Goal: Task Accomplishment & Management: Complete application form

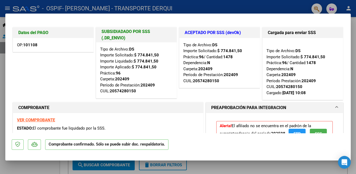
click at [263, 11] on div at bounding box center [178, 87] width 356 height 174
type input "$ 0,00"
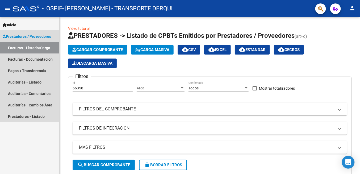
click at [14, 48] on link "Facturas - Listado/Carga" at bounding box center [29, 47] width 59 height 11
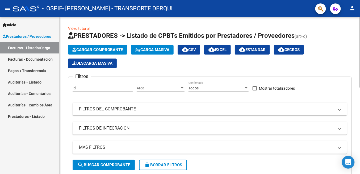
click at [94, 49] on span "Cargar Comprobante" at bounding box center [97, 49] width 51 height 5
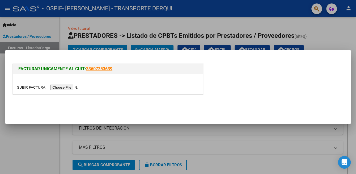
click at [68, 87] on input "file" at bounding box center [50, 88] width 67 height 6
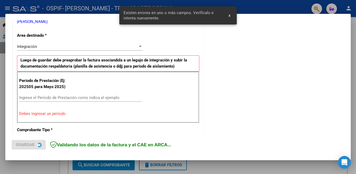
scroll to position [128, 0]
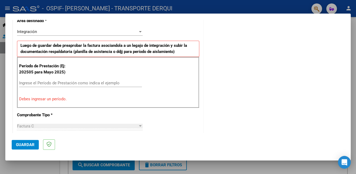
click at [23, 81] on input "Ingrese el Período de Prestación como indica el ejemplo" at bounding box center [80, 83] width 123 height 5
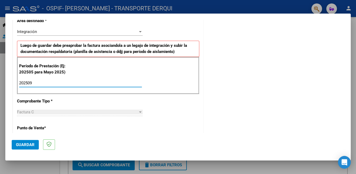
type input "202509"
click at [95, 111] on div "Factura C" at bounding box center [77, 112] width 121 height 5
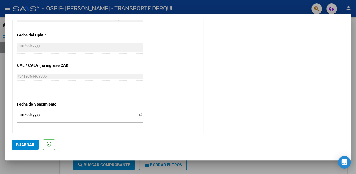
scroll to position [314, 0]
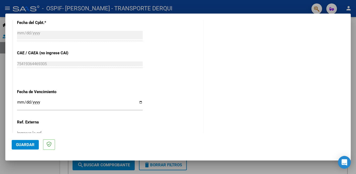
click at [20, 102] on input "Ingresar la fecha" at bounding box center [80, 104] width 126 height 9
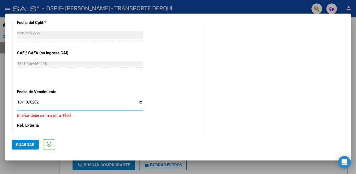
type input "[DATE]"
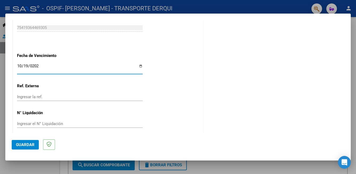
scroll to position [353, 0]
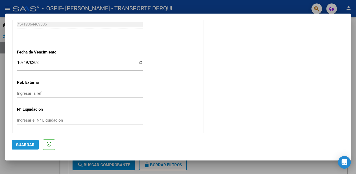
click at [25, 145] on span "Guardar" at bounding box center [25, 144] width 19 height 5
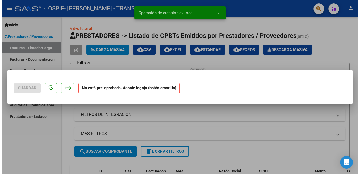
scroll to position [0, 0]
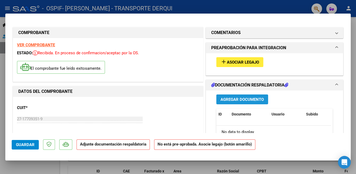
click at [237, 100] on span "Agregar Documento" at bounding box center [242, 99] width 43 height 5
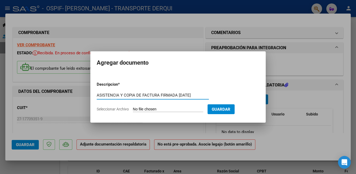
type input "ASISTENCIA Y COPIA DE FACTURA FIRMADA [DATE]"
click at [125, 110] on span "Seleccionar Archivo" at bounding box center [113, 109] width 32 height 4
click at [133, 110] on input "Seleccionar Archivo" at bounding box center [168, 109] width 70 height 5
type input "C:\fakepath\FACT. FIRMADA ASIST. [DATE].pdf"
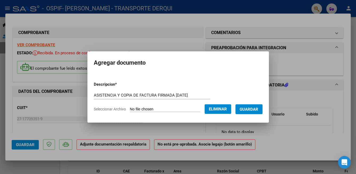
click at [247, 110] on span "Guardar" at bounding box center [249, 109] width 19 height 5
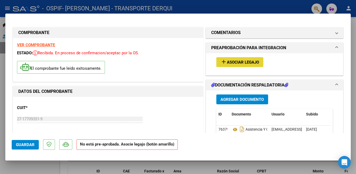
click at [234, 63] on span "Asociar Legajo" at bounding box center [243, 62] width 32 height 5
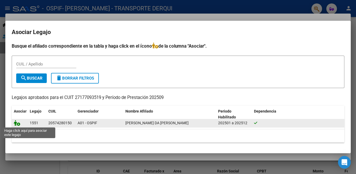
click at [18, 124] on icon at bounding box center [17, 123] width 6 height 6
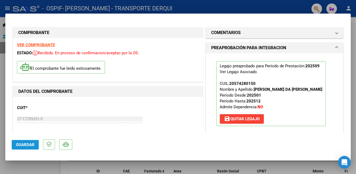
click at [17, 146] on span "Guardar" at bounding box center [25, 144] width 19 height 5
click at [187, 6] on div at bounding box center [178, 87] width 356 height 174
type input "$ 0,00"
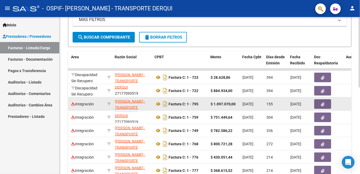
scroll to position [193, 0]
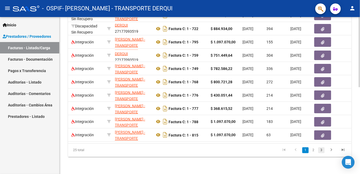
click at [319, 150] on link "3" at bounding box center [321, 150] width 6 height 6
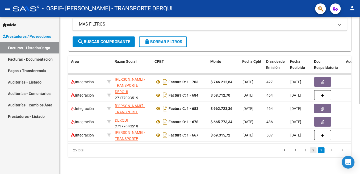
click at [314, 150] on link "2" at bounding box center [313, 150] width 6 height 6
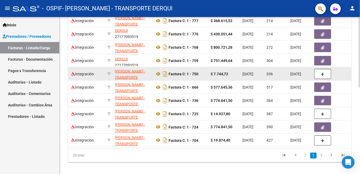
scroll to position [193, 0]
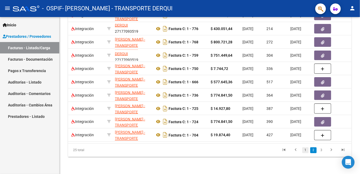
click at [305, 150] on link "1" at bounding box center [305, 150] width 6 height 6
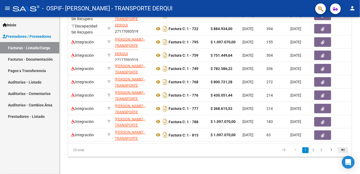
click at [342, 149] on icon "go to last page" at bounding box center [342, 151] width 7 height 6
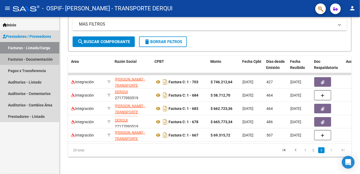
click at [12, 59] on link "Facturas - Documentación" at bounding box center [29, 58] width 59 height 11
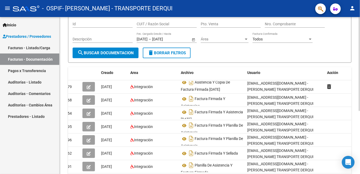
scroll to position [53, 0]
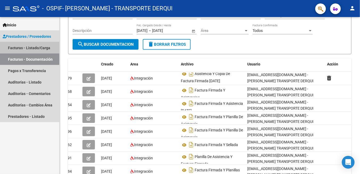
click at [14, 47] on link "Facturas - Listado/Carga" at bounding box center [29, 47] width 59 height 11
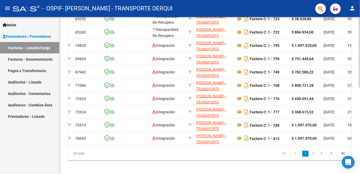
scroll to position [0, 32]
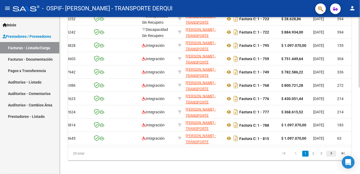
click at [331, 157] on icon "go to next page" at bounding box center [331, 154] width 7 height 6
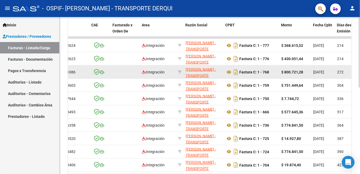
scroll to position [186, 0]
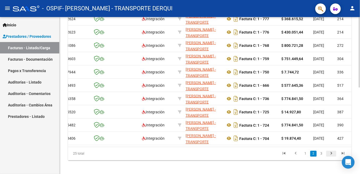
click at [332, 157] on icon "go to next page" at bounding box center [331, 154] width 7 height 6
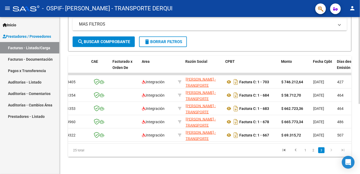
scroll to position [126, 0]
click at [283, 150] on icon "go to first page" at bounding box center [283, 151] width 7 height 6
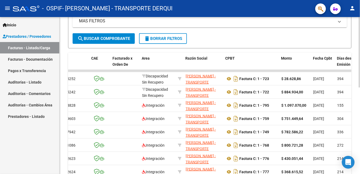
click at [283, 150] on datatable-body-cell "$ 800.721,28" at bounding box center [295, 144] width 32 height 13
click at [92, 37] on span "search Buscar Comprobante" at bounding box center [103, 38] width 53 height 5
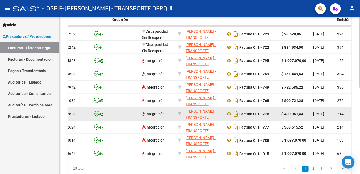
scroll to position [193, 0]
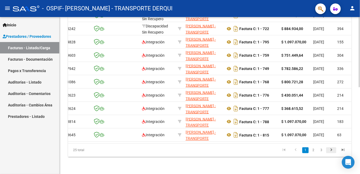
click at [332, 150] on icon "go to next page" at bounding box center [331, 151] width 7 height 6
click at [332, 150] on div "25 total 1 2 3" at bounding box center [209, 150] width 283 height 13
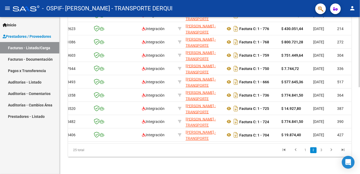
click at [332, 150] on icon "go to next page" at bounding box center [331, 151] width 7 height 6
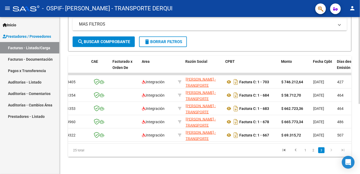
scroll to position [126, 0]
click at [332, 150] on icon "go to next page" at bounding box center [331, 151] width 7 height 6
click at [296, 149] on icon "go to previous page" at bounding box center [295, 151] width 7 height 6
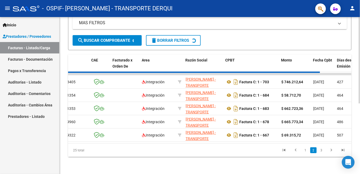
click at [296, 149] on div "25 total 1 2 3" at bounding box center [209, 150] width 283 height 13
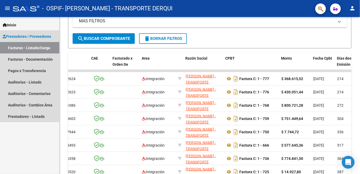
click at [16, 37] on span "Prestadores / Proveedores" at bounding box center [27, 36] width 48 height 6
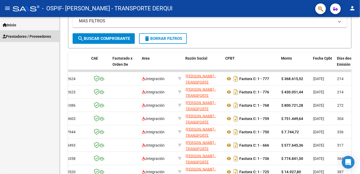
click at [16, 37] on span "Prestadores / Proveedores" at bounding box center [27, 36] width 48 height 6
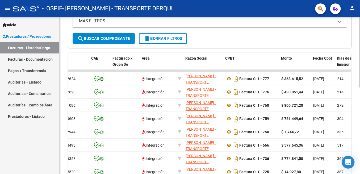
click at [94, 39] on span "search Buscar Comprobante" at bounding box center [103, 38] width 53 height 5
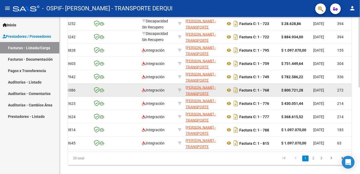
scroll to position [193, 0]
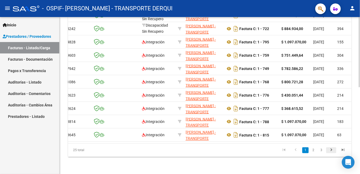
click at [331, 151] on icon "go to next page" at bounding box center [331, 151] width 7 height 6
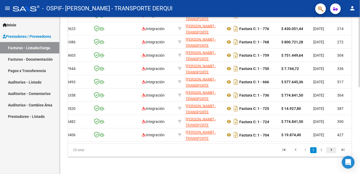
click at [331, 151] on icon "go to next page" at bounding box center [331, 151] width 7 height 6
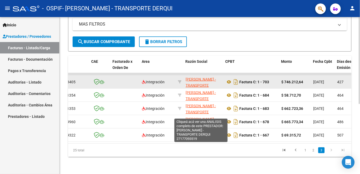
scroll to position [0, 0]
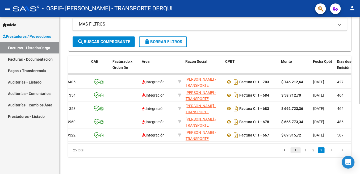
click at [295, 150] on icon "go to previous page" at bounding box center [295, 151] width 7 height 6
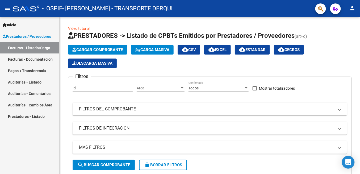
click at [19, 47] on link "Facturas - Listado/Carga" at bounding box center [29, 47] width 59 height 11
click at [87, 61] on span "Descarga Masiva" at bounding box center [92, 63] width 40 height 5
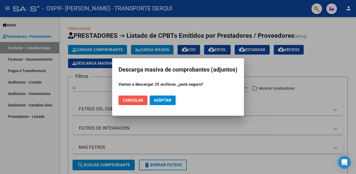
click at [138, 100] on span "Cancelar" at bounding box center [133, 100] width 20 height 5
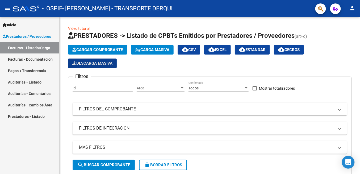
click at [14, 58] on link "Facturas - Documentación" at bounding box center [29, 58] width 59 height 11
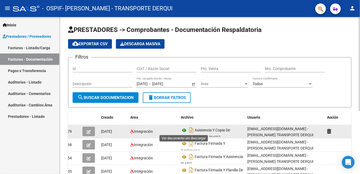
click at [183, 130] on icon at bounding box center [184, 130] width 7 height 6
